Goal: Task Accomplishment & Management: Use online tool/utility

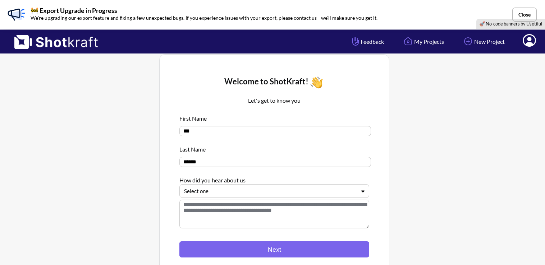
click at [279, 187] on div "Select one" at bounding box center [274, 191] width 190 height 14
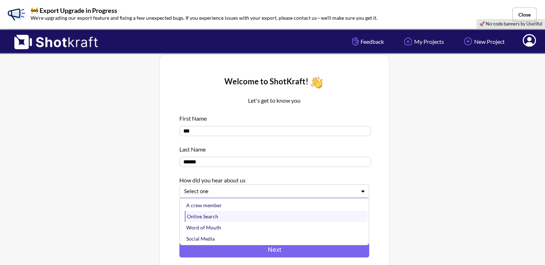
click at [245, 219] on div "Online Search" at bounding box center [276, 216] width 183 height 11
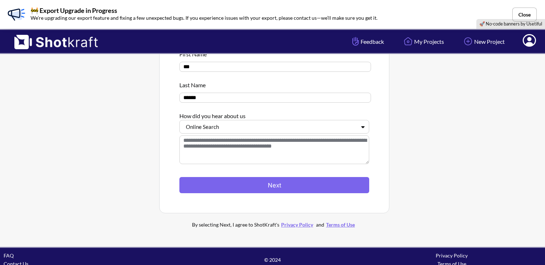
scroll to position [72, 0]
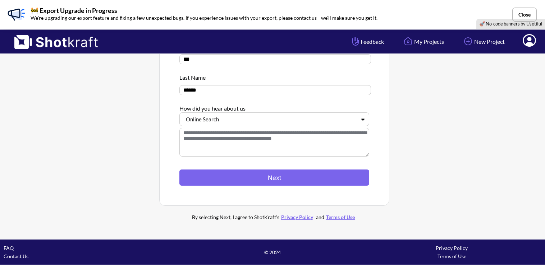
click at [278, 147] on textarea at bounding box center [274, 142] width 190 height 29
click at [334, 142] on textarea at bounding box center [274, 142] width 190 height 29
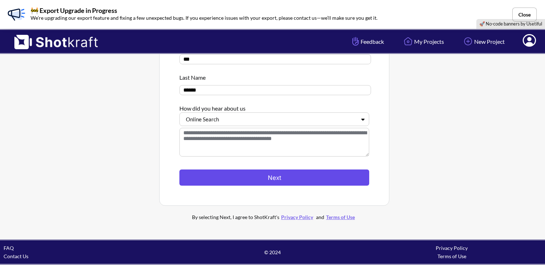
click at [269, 181] on button "Next" at bounding box center [274, 178] width 190 height 16
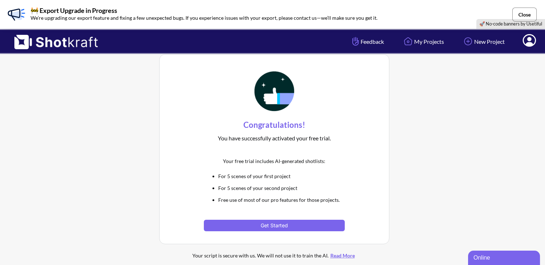
click at [523, 15] on button "Close" at bounding box center [524, 15] width 24 height 14
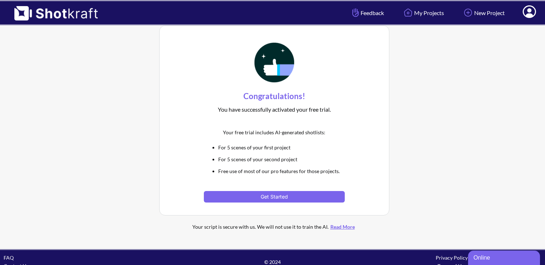
click at [303, 193] on button "Get Started" at bounding box center [274, 197] width 141 height 12
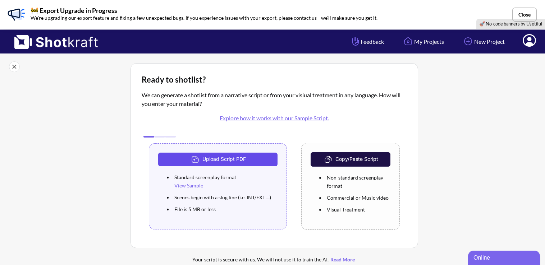
click at [227, 159] on button "Upload Script PDF" at bounding box center [217, 160] width 119 height 14
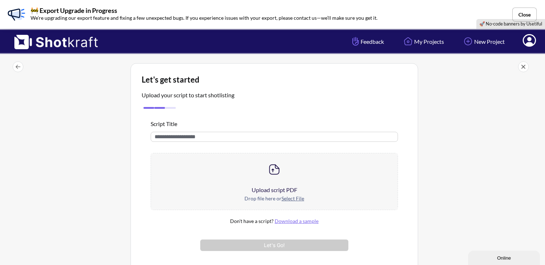
click at [293, 196] on u "Select File" at bounding box center [293, 199] width 23 height 6
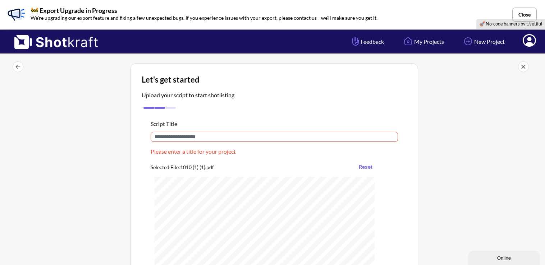
click at [183, 140] on input "text" at bounding box center [274, 137] width 247 height 10
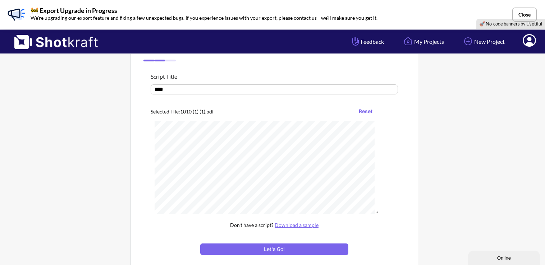
scroll to position [116, 0]
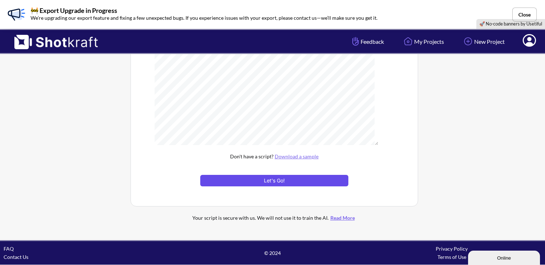
type input "****"
click at [268, 178] on button "Let's Go!" at bounding box center [274, 181] width 148 height 12
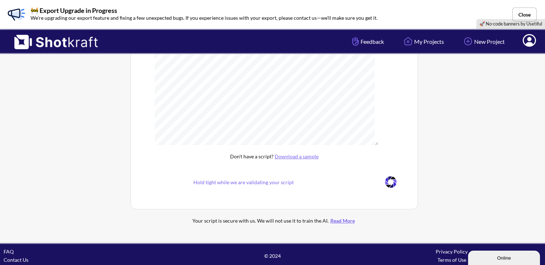
scroll to position [65, 0]
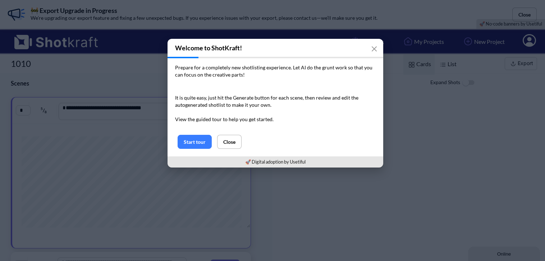
drag, startPoint x: 190, startPoint y: 142, endPoint x: 309, endPoint y: 141, distance: 119.0
click at [190, 142] on button "Start tour" at bounding box center [195, 142] width 34 height 14
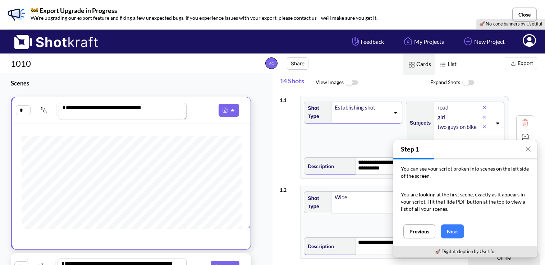
click at [352, 84] on img at bounding box center [352, 82] width 16 height 15
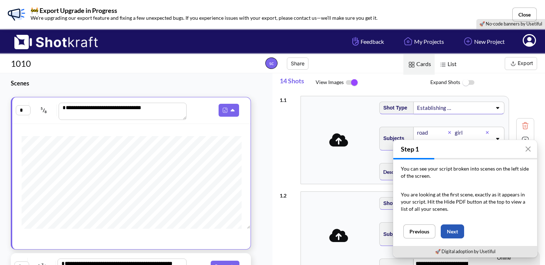
click at [451, 229] on button "Next" at bounding box center [452, 232] width 23 height 14
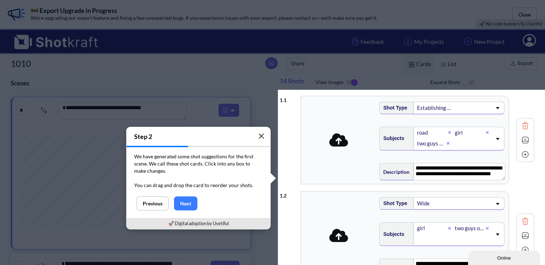
click at [261, 138] on icon "button" at bounding box center [262, 136] width 6 height 6
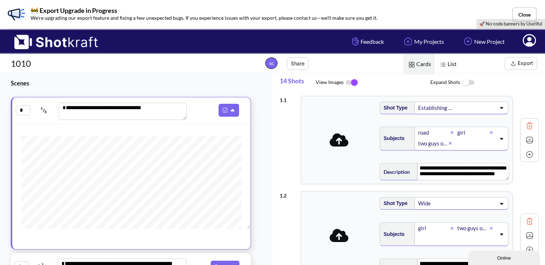
click at [342, 142] on icon at bounding box center [339, 139] width 19 height 13
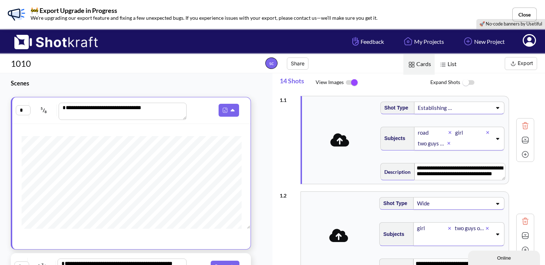
click at [469, 86] on img at bounding box center [468, 82] width 16 height 15
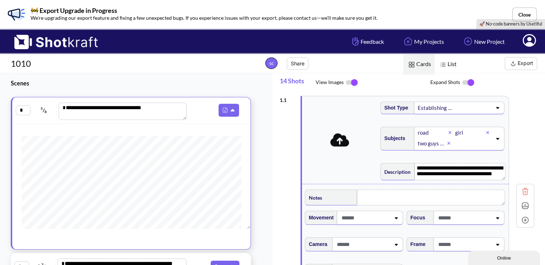
click at [468, 83] on img at bounding box center [468, 82] width 16 height 15
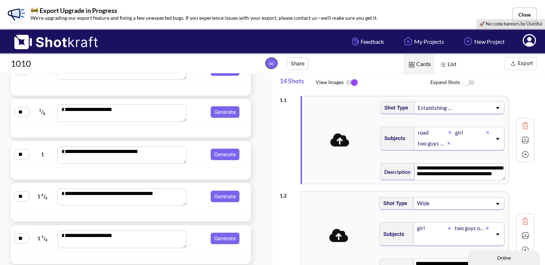
click at [356, 83] on img at bounding box center [352, 82] width 16 height 15
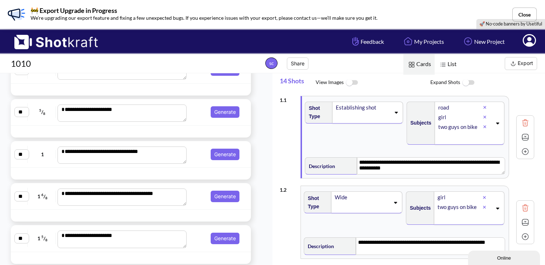
click at [356, 83] on img at bounding box center [352, 82] width 16 height 15
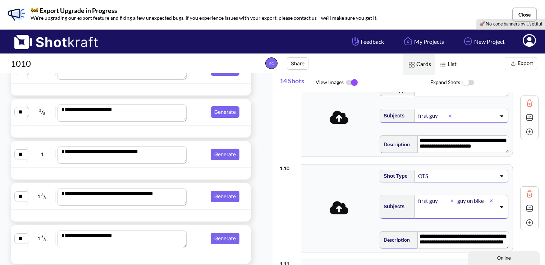
scroll to position [755, 0]
click at [529, 67] on button "Export" at bounding box center [521, 63] width 32 height 13
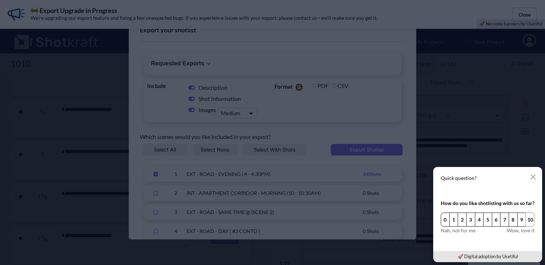
click at [528, 224] on button "10" at bounding box center [530, 220] width 9 height 14
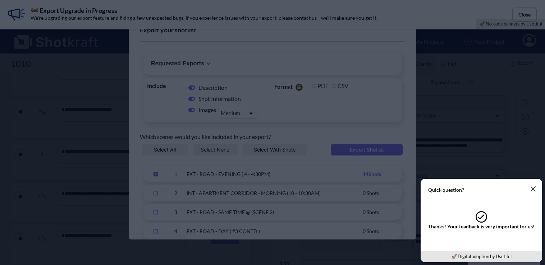
click at [532, 192] on icon "button" at bounding box center [533, 189] width 6 height 6
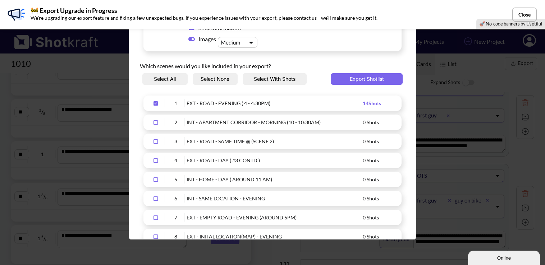
scroll to position [72, 0]
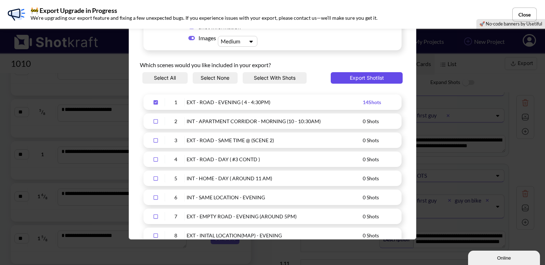
click at [365, 79] on button "Export Shotlist" at bounding box center [367, 78] width 72 height 12
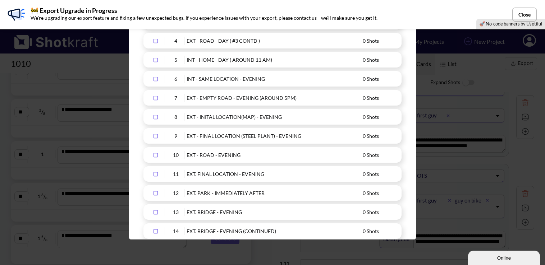
scroll to position [0, 0]
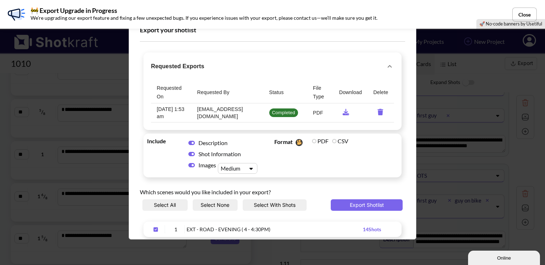
click at [341, 116] on td "requested-exports" at bounding box center [350, 113] width 34 height 19
click at [343, 114] on icon "requested-exports" at bounding box center [346, 112] width 6 height 6
click at [343, 115] on td "requested-exports" at bounding box center [350, 113] width 34 height 19
click at [343, 110] on icon "requested-exports" at bounding box center [346, 112] width 14 height 6
click at [521, 11] on button "Close" at bounding box center [524, 15] width 24 height 14
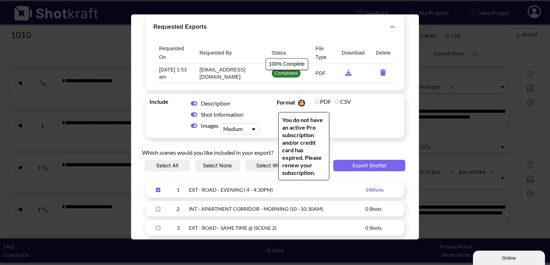
scroll to position [72, 0]
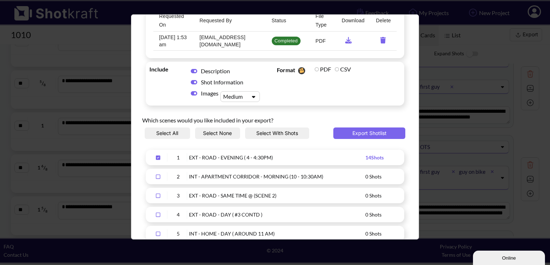
click at [245, 99] on div "Upload Script" at bounding box center [233, 97] width 25 height 8
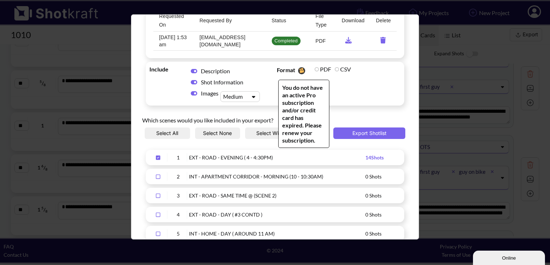
click at [363, 81] on span "Format You do not have an active Pro subscription and/or credit card has expire…" at bounding box center [338, 84] width 127 height 40
click at [347, 81] on span "Format You do not have an active Pro subscription and/or credit card has expire…" at bounding box center [338, 84] width 127 height 40
click at [334, 69] on label "CSV" at bounding box center [342, 69] width 16 height 7
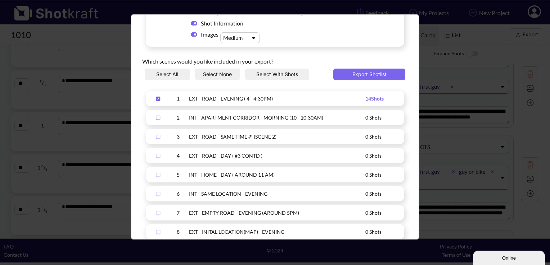
scroll to position [144, 0]
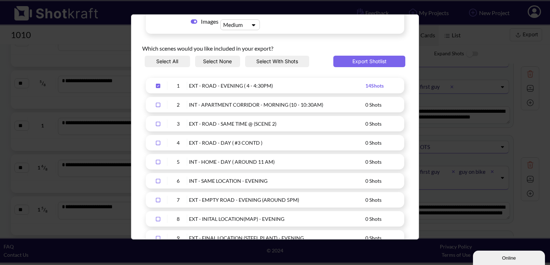
click at [245, 84] on div "EXT - ROAD - EVENING ( 4 - 4:30PM)" at bounding box center [277, 86] width 176 height 8
click at [158, 88] on div "Upload Script" at bounding box center [158, 86] width 18 height 8
click at [159, 85] on icon "Upload Script" at bounding box center [158, 85] width 12 height 5
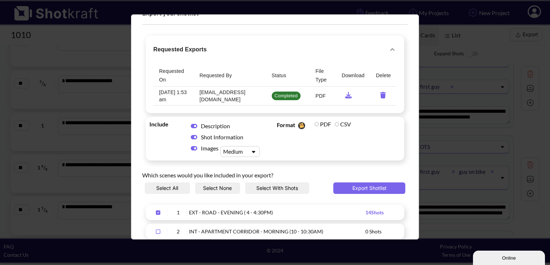
scroll to position [0, 0]
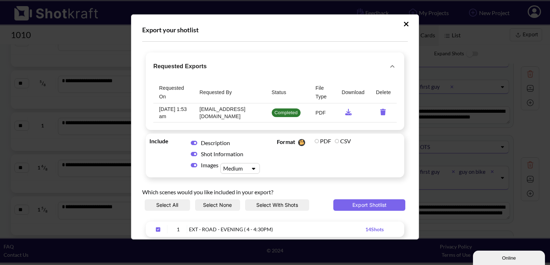
click at [477, 139] on div "Export your shotlist Requested Exports Requested On Requested By Status File Ty…" at bounding box center [275, 132] width 550 height 265
click at [404, 20] on button "Upload Script" at bounding box center [406, 24] width 13 height 12
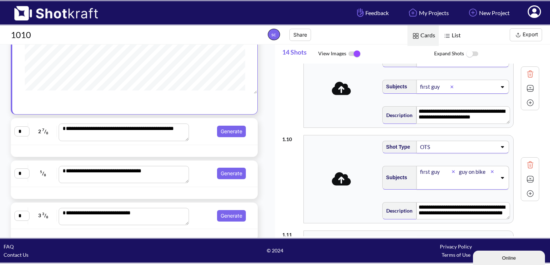
scroll to position [108, 0]
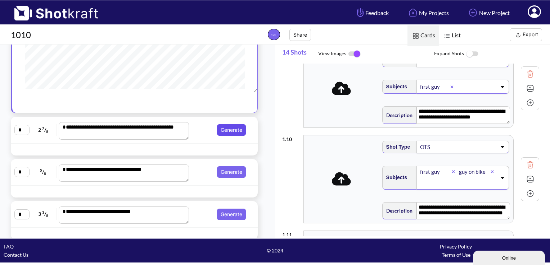
click at [227, 127] on button "Generate" at bounding box center [231, 130] width 29 height 12
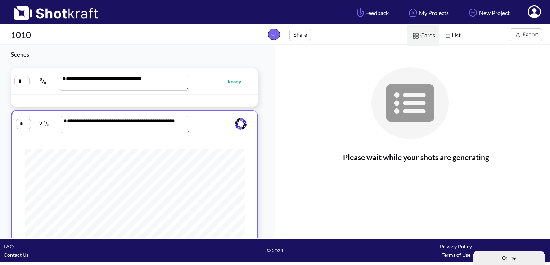
click at [229, 126] on span at bounding box center [219, 124] width 56 height 14
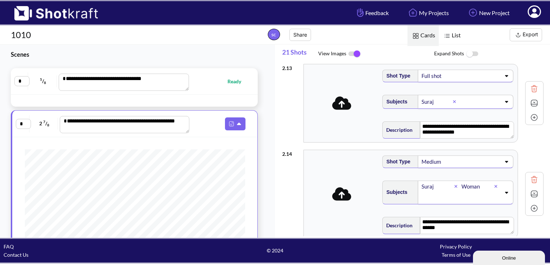
scroll to position [787, 0]
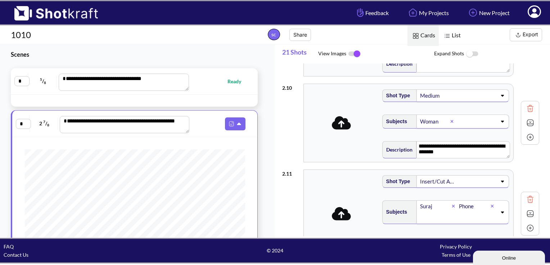
click at [524, 35] on button "Export" at bounding box center [525, 34] width 32 height 13
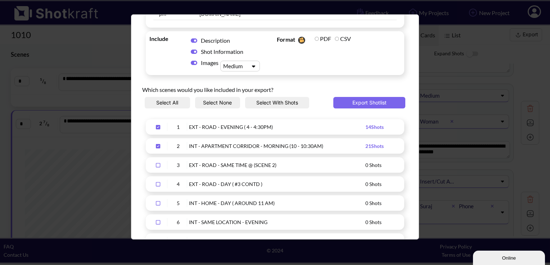
scroll to position [108, 0]
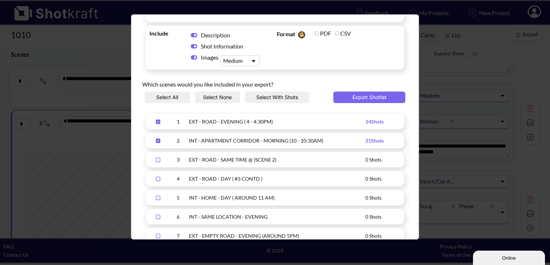
click at [159, 122] on icon "Upload Script" at bounding box center [158, 122] width 4 height 4
click at [160, 122] on icon "Upload Script" at bounding box center [158, 122] width 4 height 4
click at [359, 100] on button "Export Shotlist" at bounding box center [369, 98] width 72 height 12
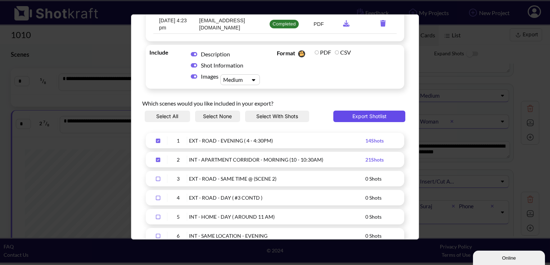
click at [366, 120] on button "Export Shotlist" at bounding box center [369, 117] width 72 height 12
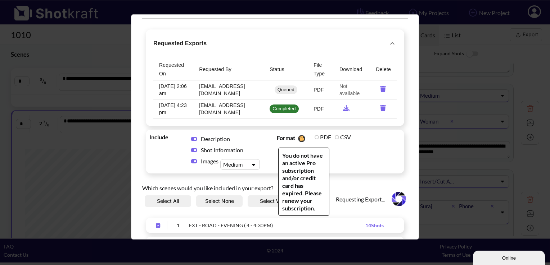
scroll to position [0, 0]
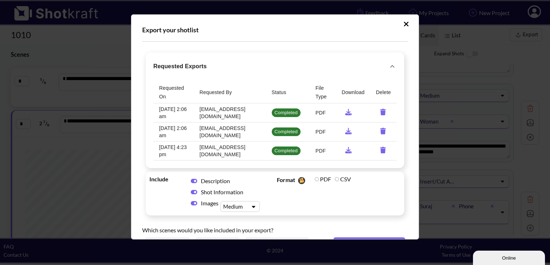
click at [345, 112] on icon "requested-exports" at bounding box center [348, 112] width 6 height 6
click at [403, 23] on icon "Upload Script" at bounding box center [405, 24] width 5 height 5
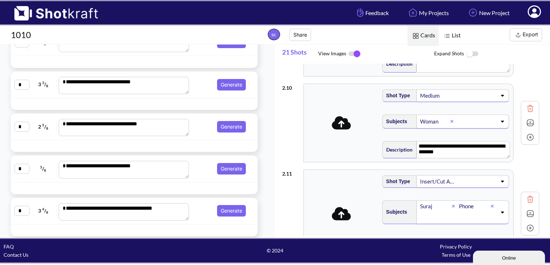
scroll to position [180, 0]
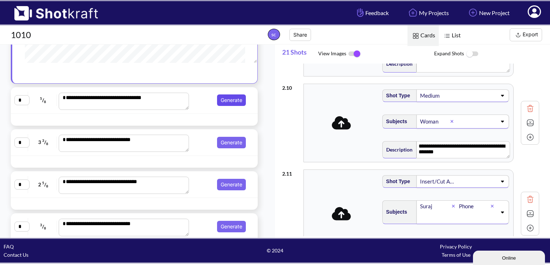
click at [224, 101] on button "Generate" at bounding box center [231, 101] width 29 height 12
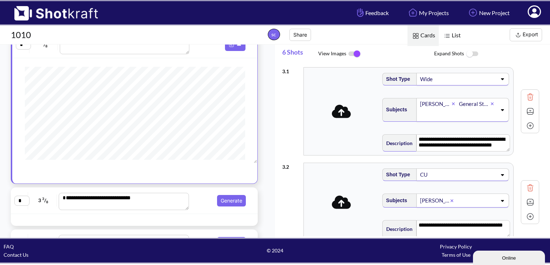
scroll to position [138, 0]
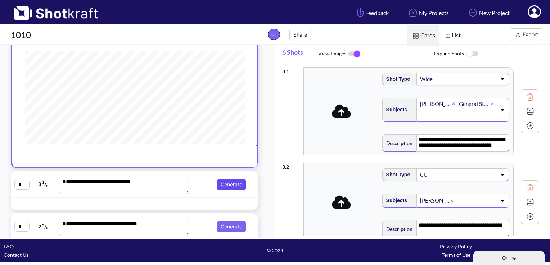
click at [224, 183] on button "Generate" at bounding box center [231, 185] width 29 height 12
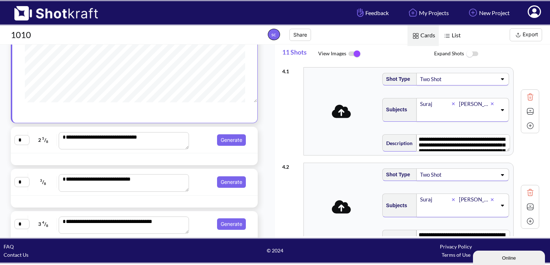
scroll to position [240, 0]
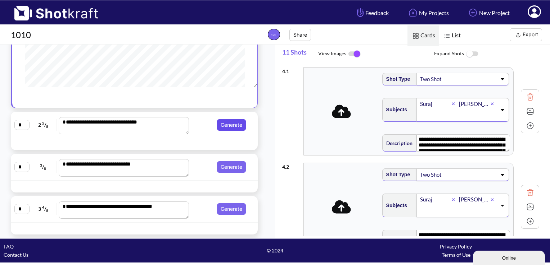
click at [234, 123] on button "Generate" at bounding box center [231, 125] width 29 height 12
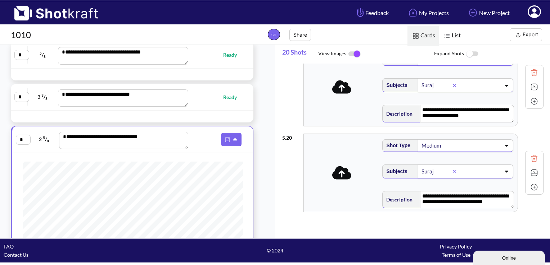
scroll to position [60, 0]
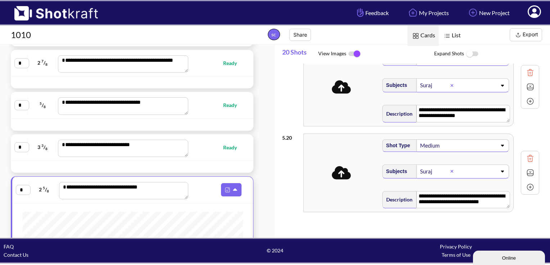
click at [522, 34] on button "Export" at bounding box center [525, 34] width 32 height 13
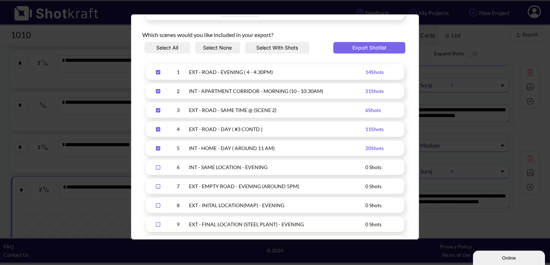
scroll to position [216, 0]
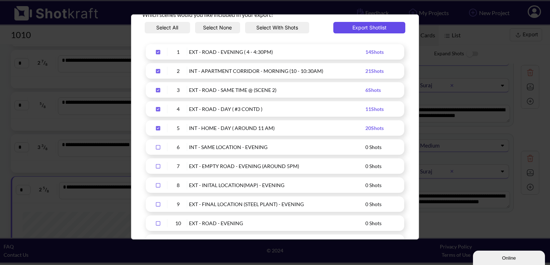
click at [370, 28] on button "Export Shotlist" at bounding box center [369, 28] width 72 height 12
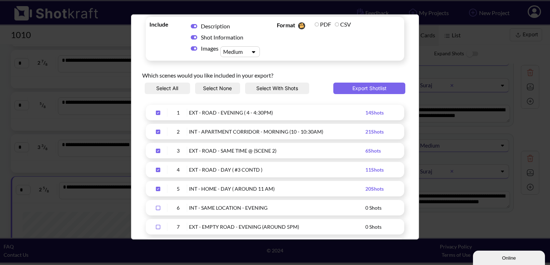
scroll to position [19, 0]
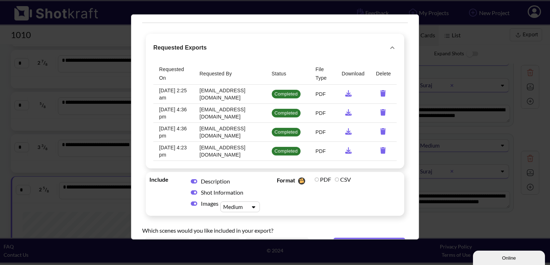
click at [342, 91] on icon "requested-exports" at bounding box center [348, 93] width 14 height 6
